Goal: Task Accomplishment & Management: Complete application form

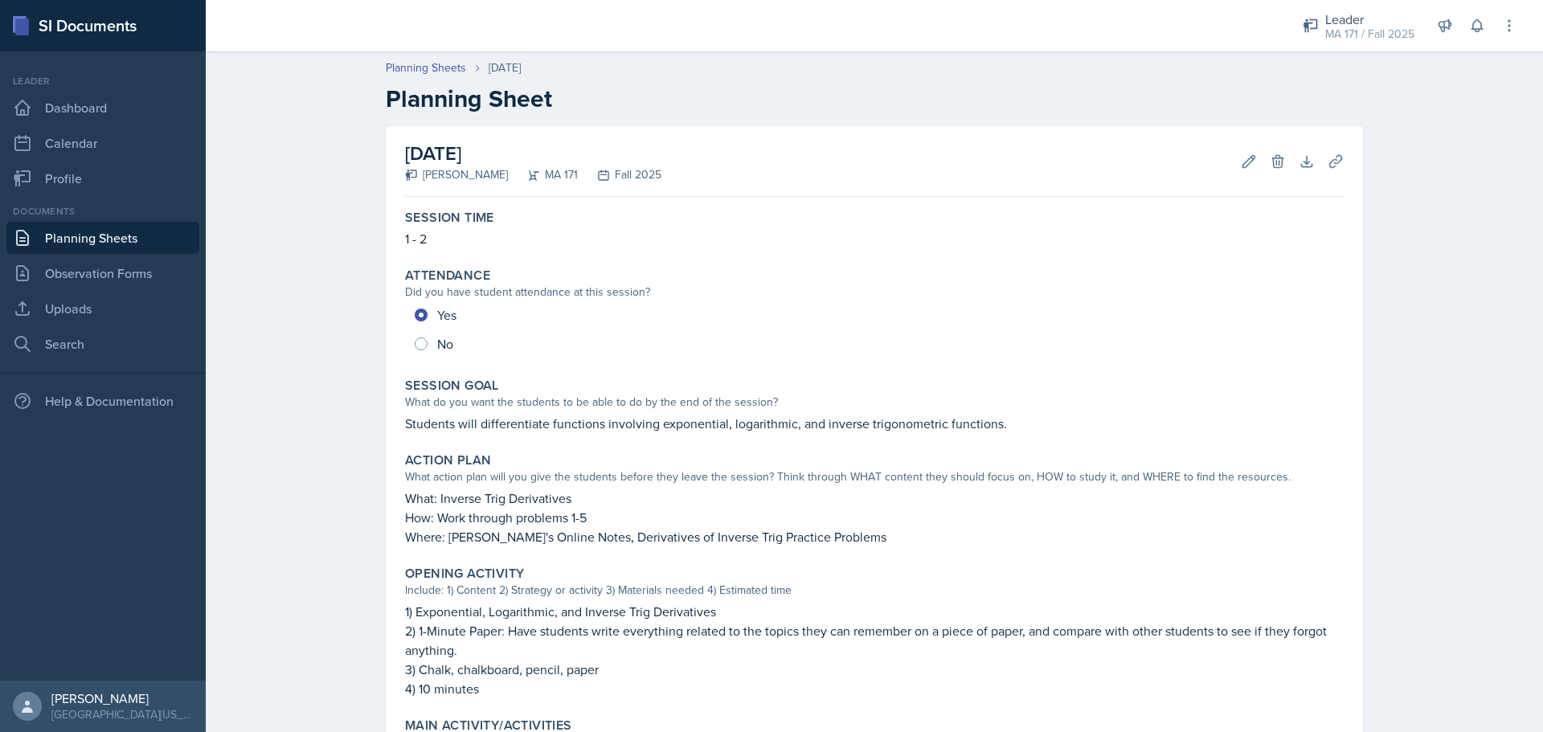
click at [361, 269] on div "[DATE] [PERSON_NAME] MA 171 Fall 2025 Edit Delete Download Uploads Autosaving S…" at bounding box center [874, 646] width 1029 height 1040
click at [297, 379] on div "Planning Sheets [DATE] Planning Sheet [DATE] [PERSON_NAME] MA 171 Fall 2025 Edi…" at bounding box center [874, 604] width 1337 height 1123
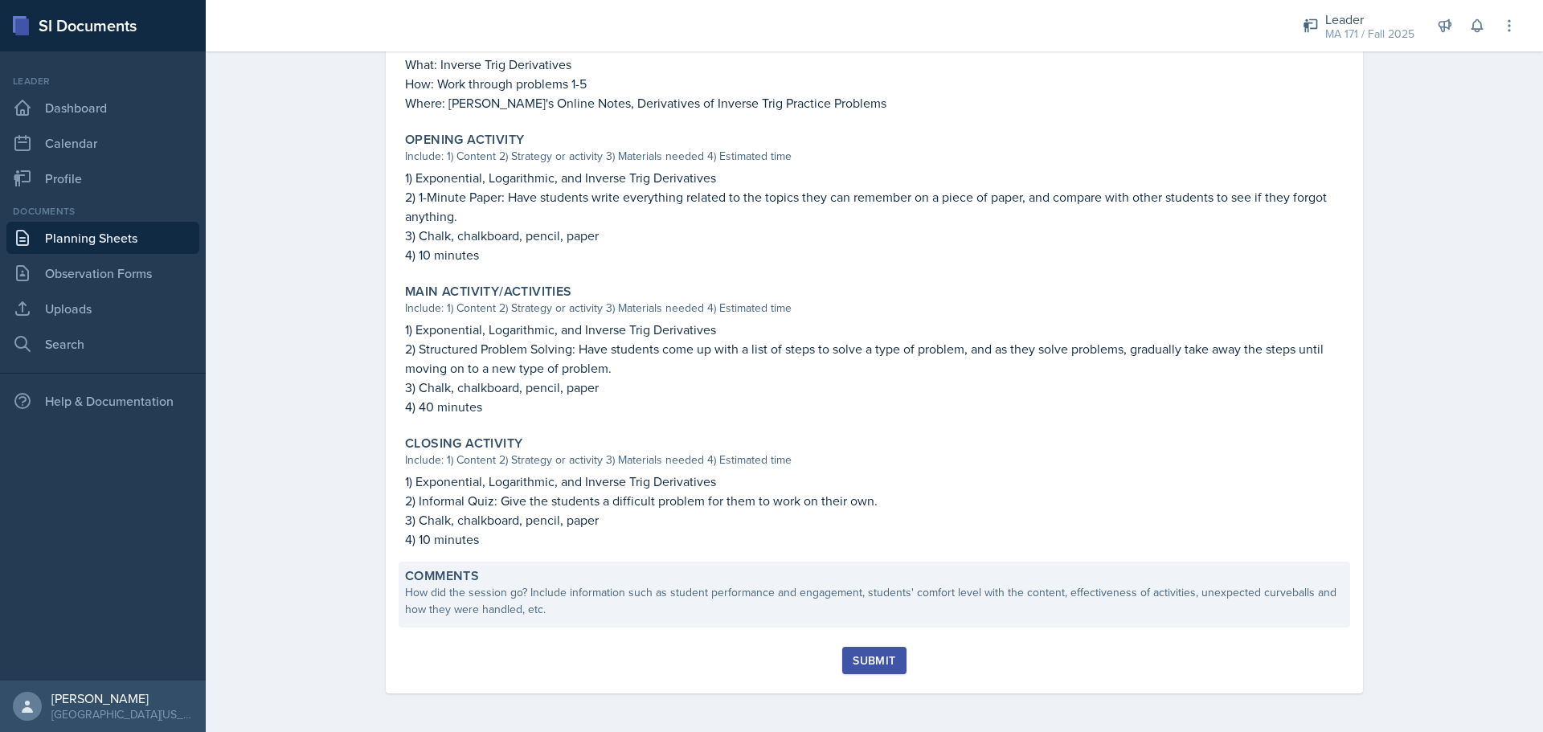
click at [679, 622] on div "Comments How did the session go? Include information such as student performanc…" at bounding box center [875, 595] width 952 height 66
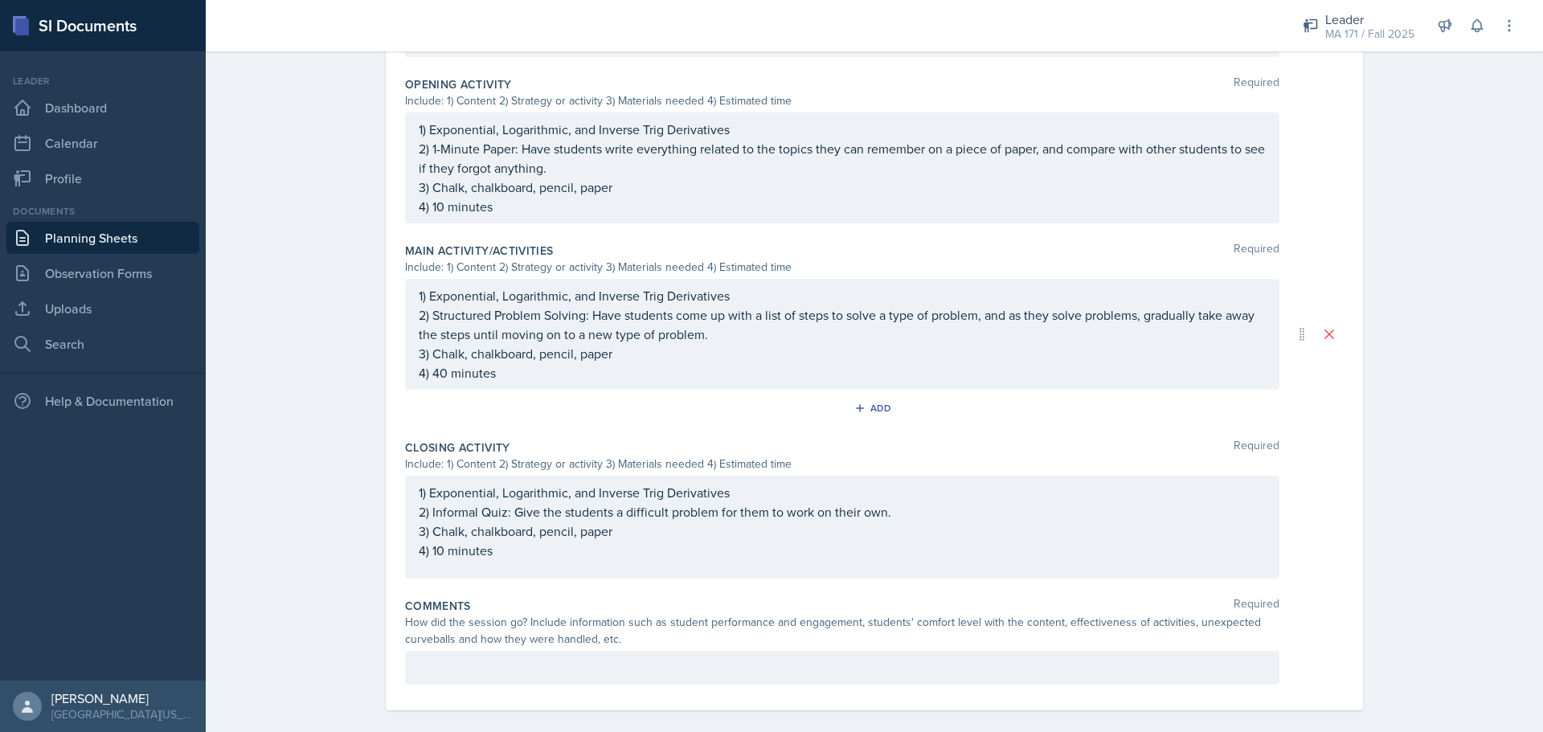
click at [498, 651] on div at bounding box center [842, 668] width 875 height 34
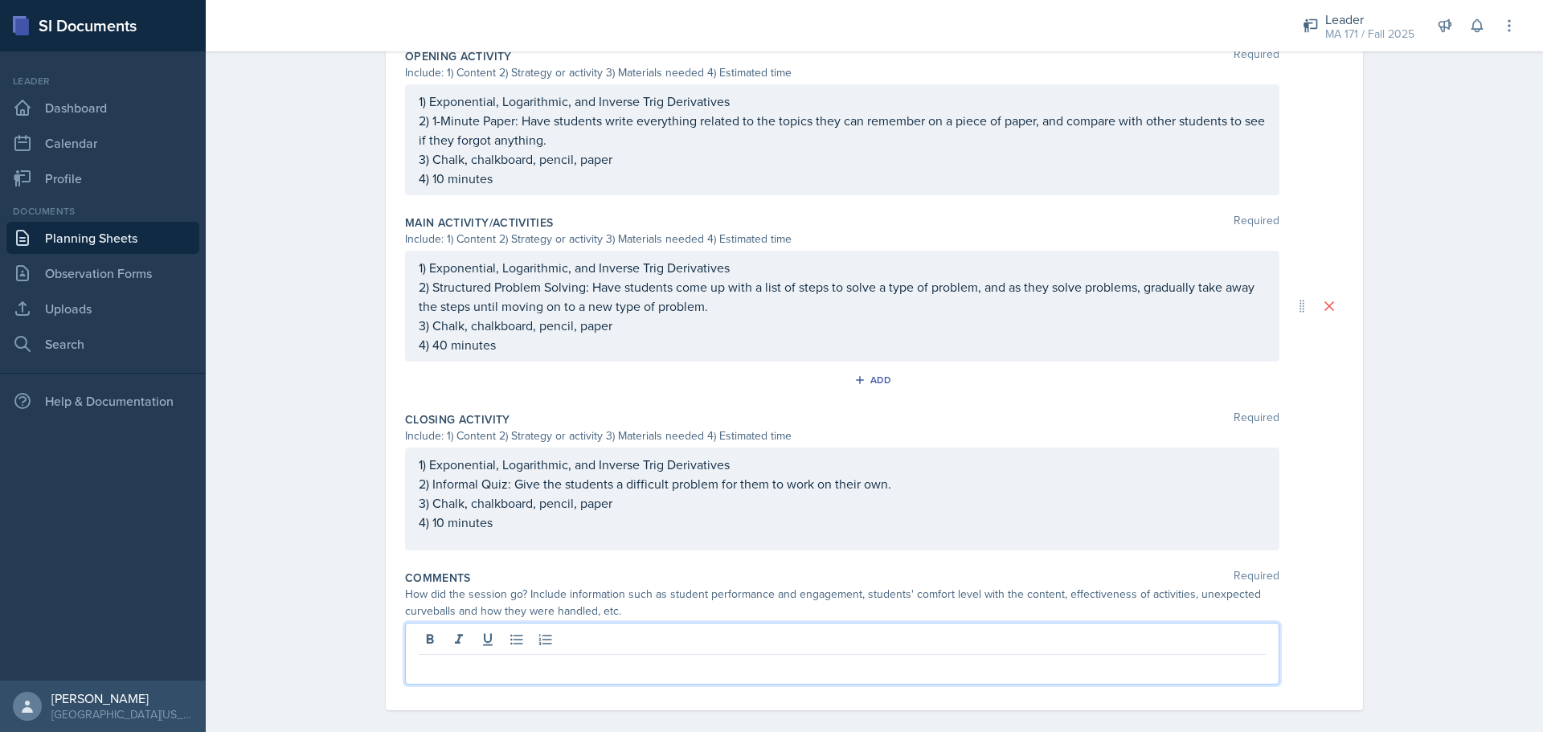
click at [499, 641] on div at bounding box center [842, 654] width 875 height 62
click at [598, 658] on p at bounding box center [842, 667] width 847 height 19
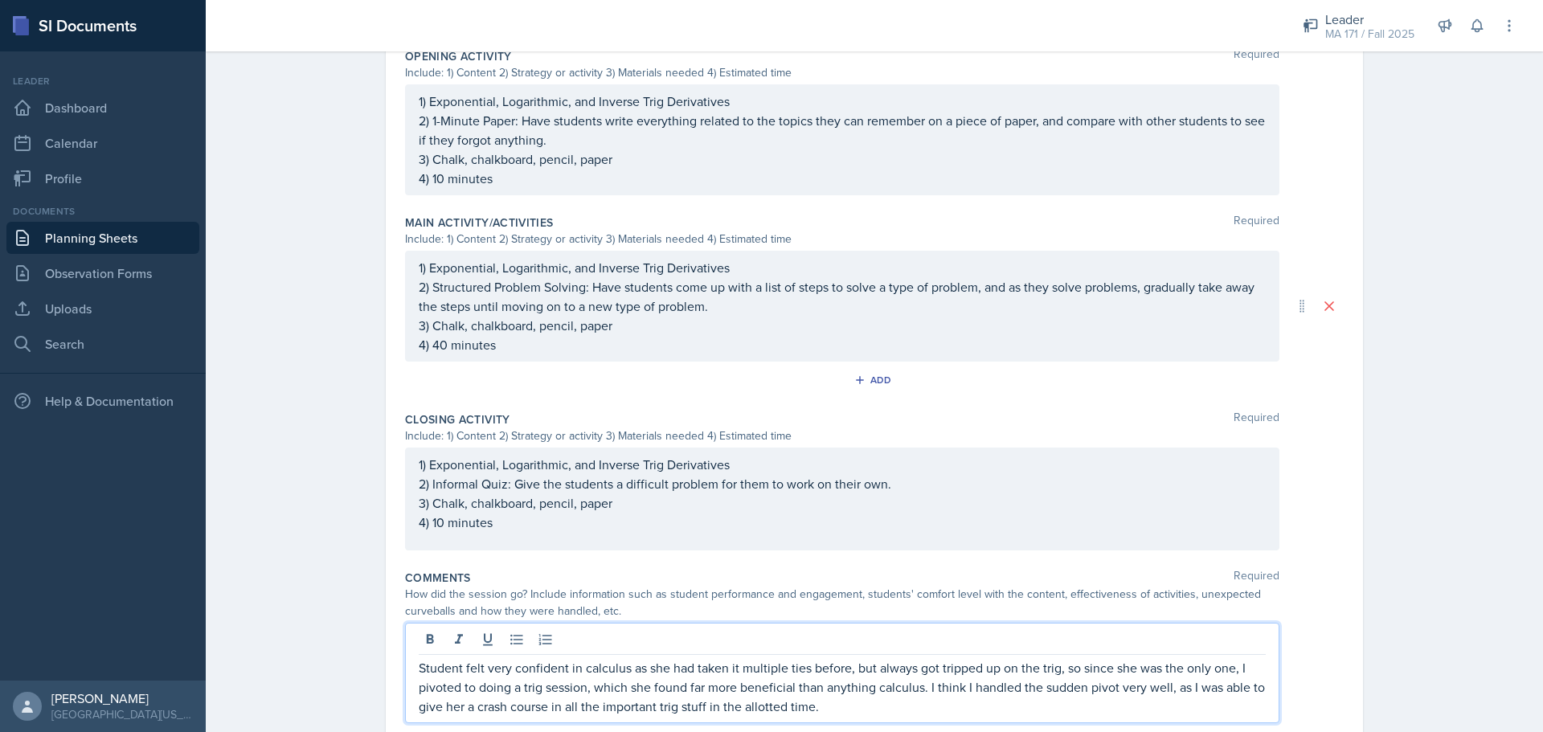
click at [859, 695] on p "Student felt very confident in calculus as she had taken it multiple ties befor…" at bounding box center [842, 687] width 847 height 58
click at [838, 691] on p "Student felt very confident in calculus as she had taken it multiple ties befor…" at bounding box center [842, 687] width 847 height 58
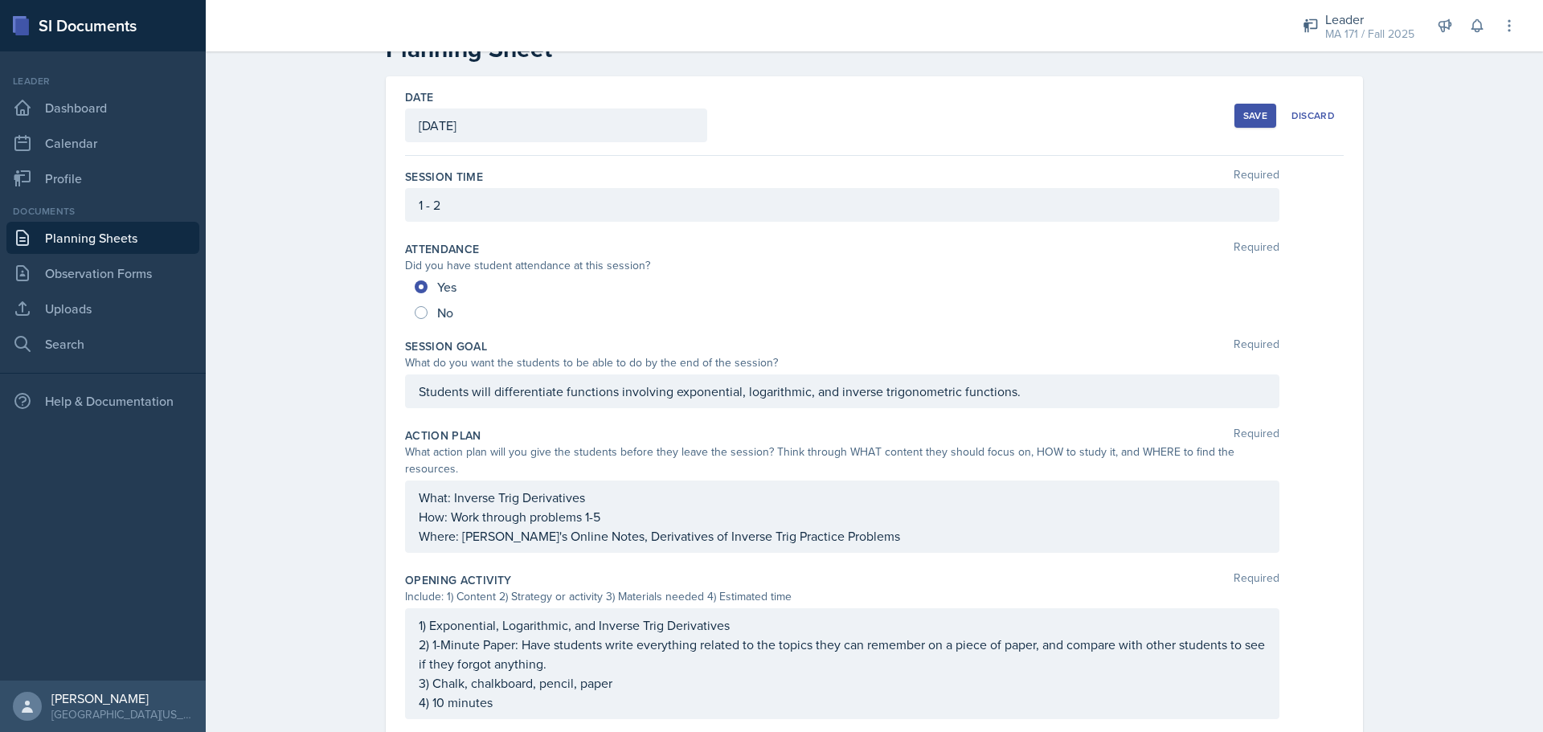
scroll to position [0, 0]
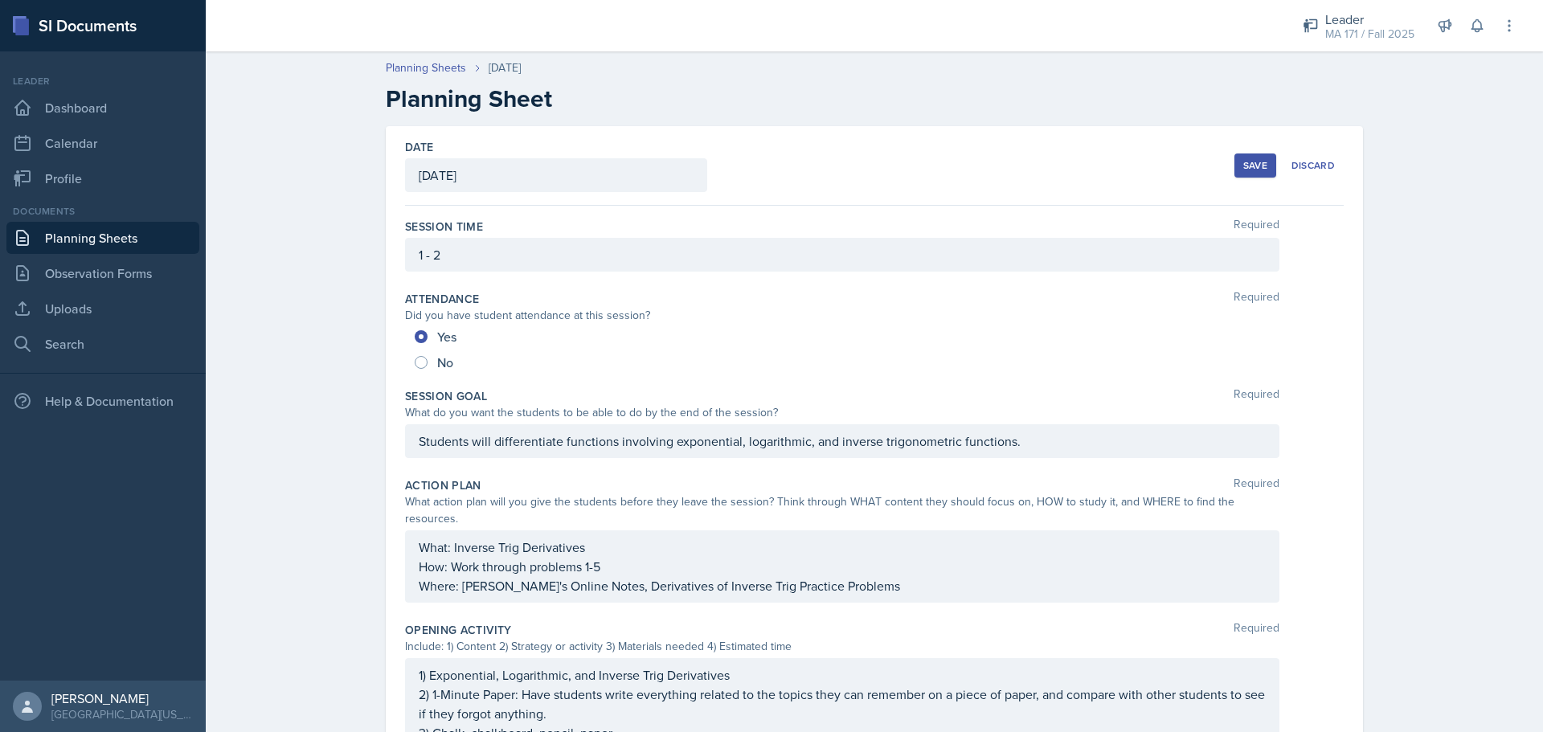
click at [1366, 205] on div "Date [DATE] [DATE] 31 1 2 3 4 5 6 7 8 9 10 11 12 13 14 15 16 17 18 19 20 21 22 …" at bounding box center [874, 743] width 1029 height 1235
click at [1267, 171] on button "Save" at bounding box center [1256, 166] width 42 height 24
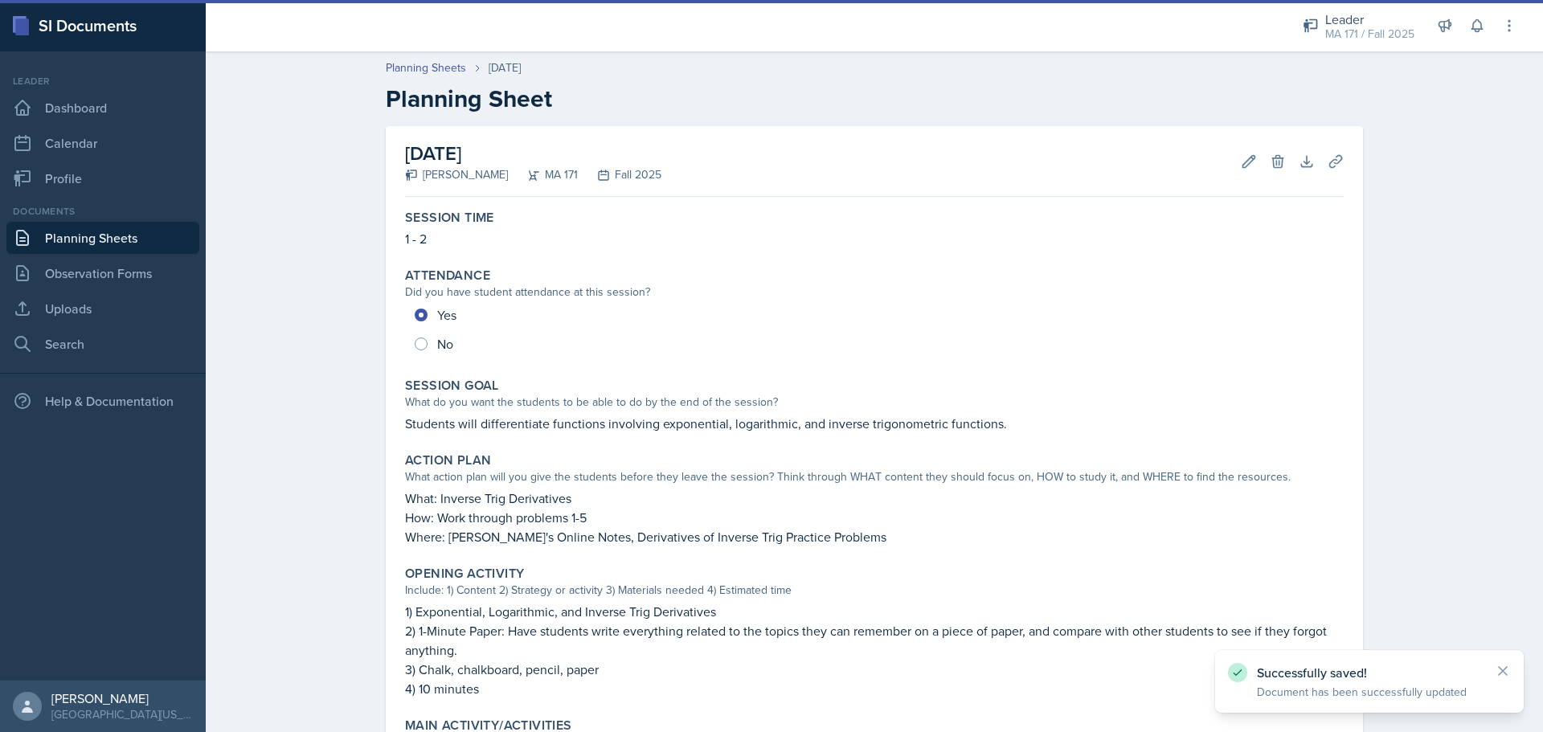
scroll to position [492, 0]
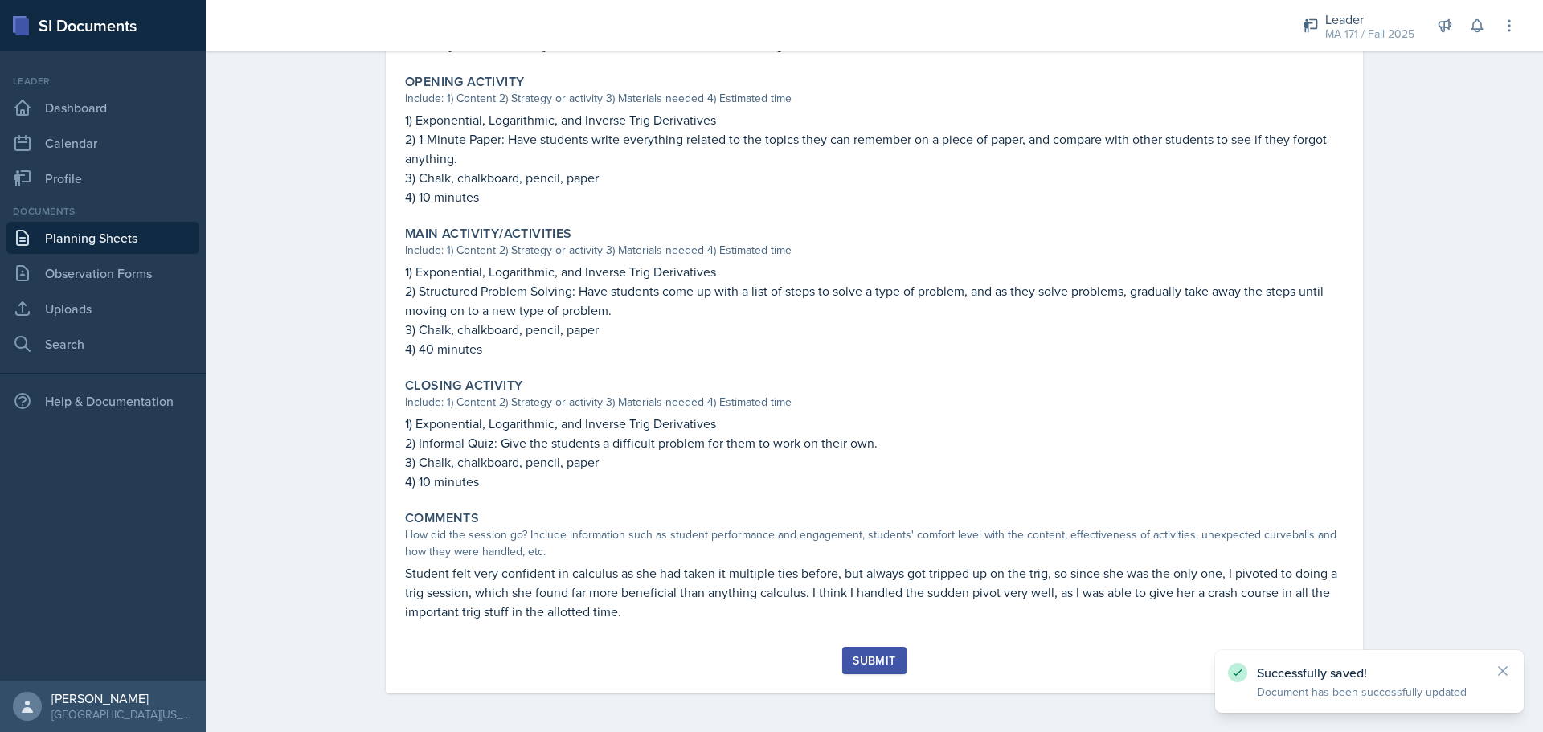
click at [870, 671] on button "Submit" at bounding box center [873, 660] width 63 height 27
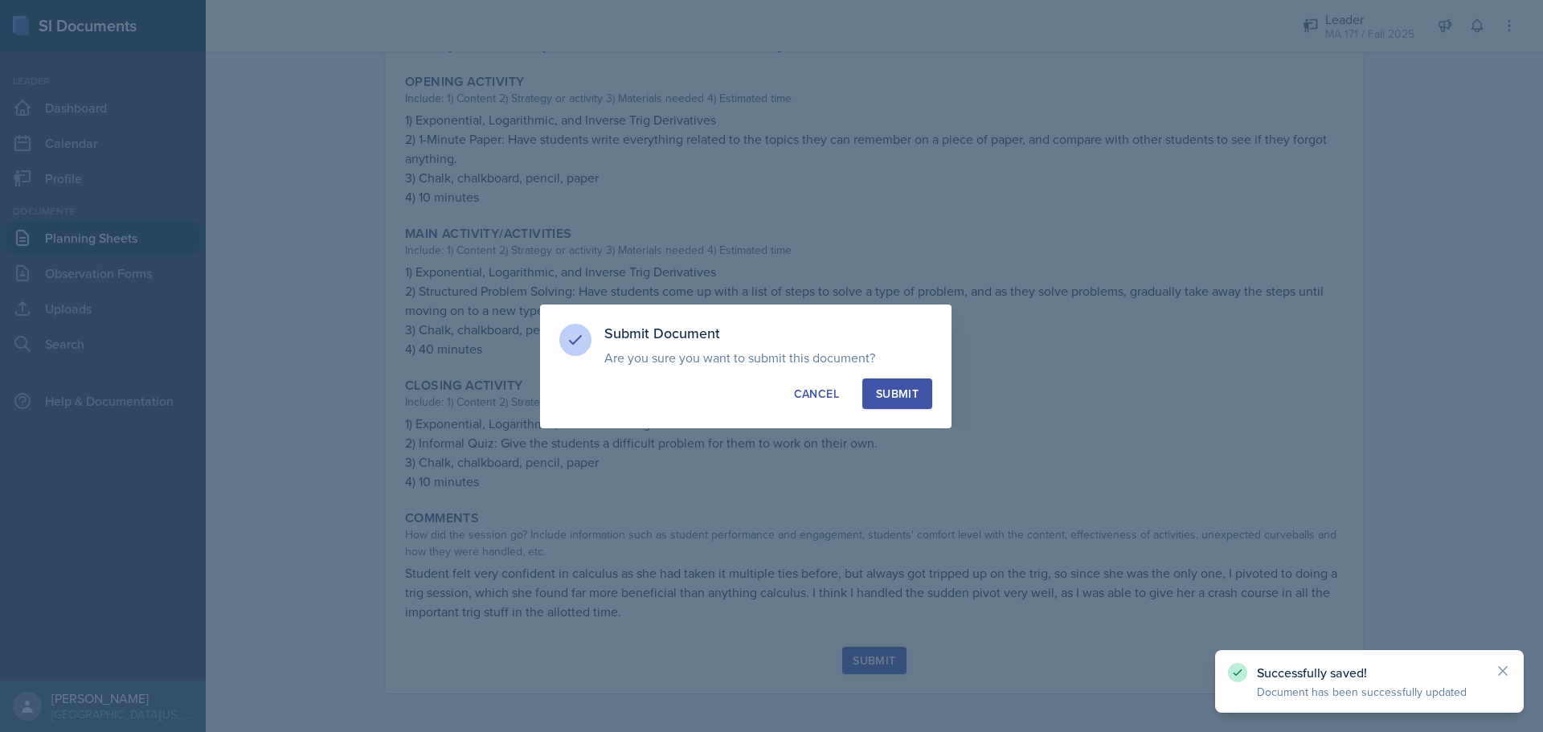
click at [879, 382] on button "Submit" at bounding box center [897, 394] width 70 height 31
radio input "true"
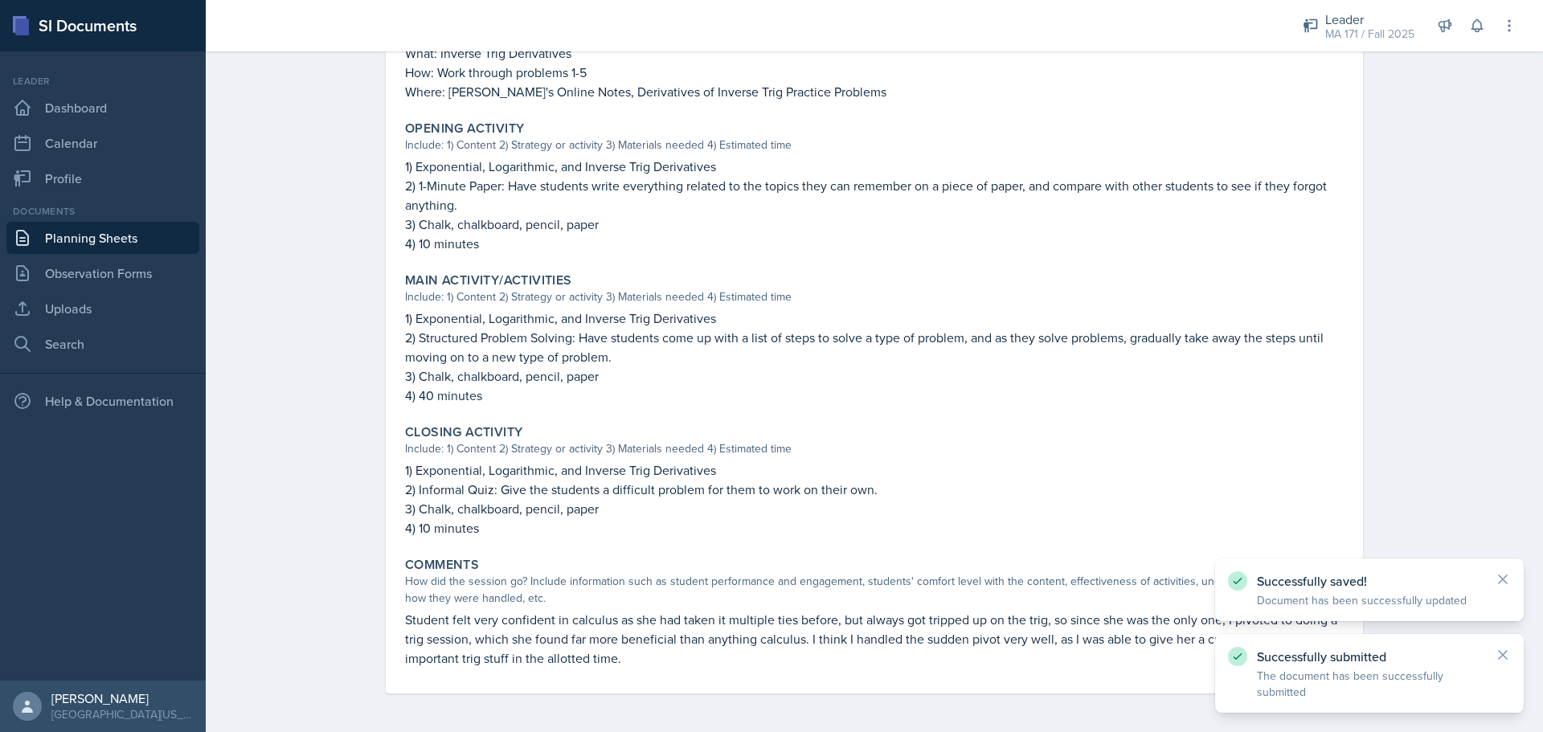
scroll to position [445, 0]
